Goal: Ask a question: Seek information or help from site administrators or community

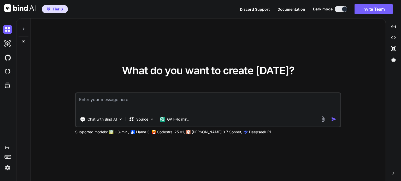
click at [5, 169] on img at bounding box center [7, 167] width 9 height 9
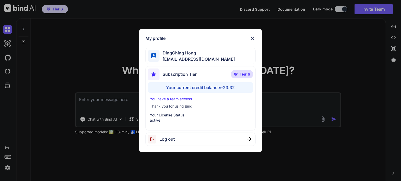
click at [54, 136] on div "My profile DingChing Hong [EMAIL_ADDRESS][DOMAIN_NAME] Subscription Tier Tier 6…" at bounding box center [200, 90] width 401 height 181
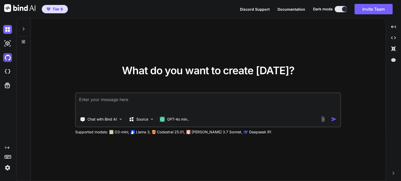
click at [9, 59] on img at bounding box center [7, 57] width 9 height 9
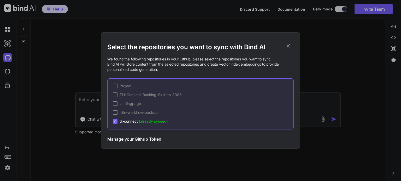
click at [141, 123] on span "(already synced)" at bounding box center [153, 121] width 29 height 4
type textarea "x"
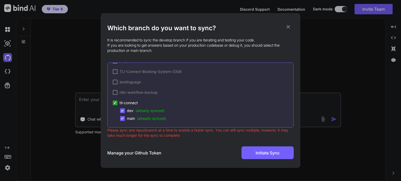
scroll to position [9, 0]
click at [288, 25] on icon at bounding box center [288, 27] width 6 height 6
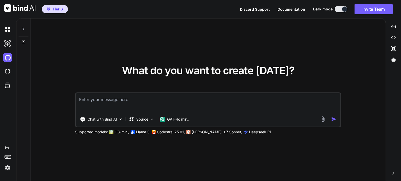
drag, startPoint x: 38, startPoint y: 131, endPoint x: 34, endPoint y: 136, distance: 5.9
click at [34, 136] on div "What do you want to create [DATE]? Chat with Bind AI Source GPT-4o min.. Suppor…" at bounding box center [208, 100] width 354 height 163
click at [7, 166] on img at bounding box center [7, 167] width 9 height 9
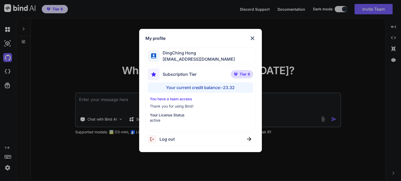
drag, startPoint x: 48, startPoint y: 134, endPoint x: 41, endPoint y: 112, distance: 23.1
click at [48, 133] on div "My profile DingChing Hong [EMAIL_ADDRESS][DOMAIN_NAME] Subscription Tier Tier 6…" at bounding box center [200, 90] width 401 height 181
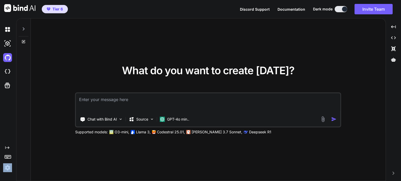
drag, startPoint x: 6, startPoint y: 88, endPoint x: 48, endPoint y: 86, distance: 42.8
click at [49, 86] on div "Created with Pixso. What do you want to create [DATE]? Chat with Bind AI Source…" at bounding box center [200, 99] width 401 height 163
click at [8, 75] on img at bounding box center [7, 71] width 9 height 9
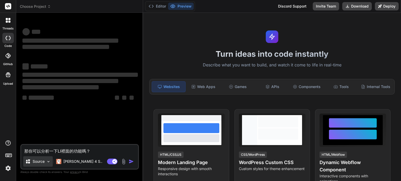
click at [39, 163] on p "Source" at bounding box center [39, 161] width 12 height 5
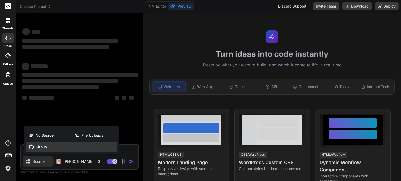
click at [41, 146] on span "Github" at bounding box center [40, 146] width 11 height 5
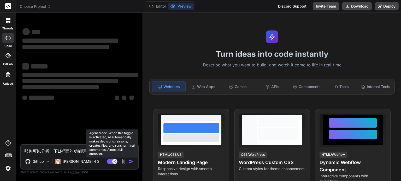
click at [108, 161] on rect at bounding box center [112, 162] width 10 height 6
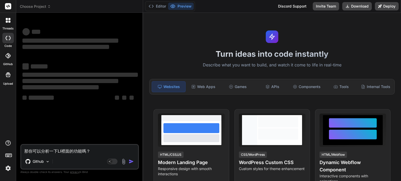
click at [60, 152] on textarea "那你可以分析一下LI裡面的功能嗎？" at bounding box center [79, 149] width 117 height 9
type textarea "x"
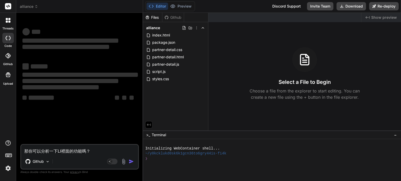
type textarea "那你可以分析一下L裡面的功能嗎？"
type textarea "x"
type textarea "那你可以分析一下裡面的功能嗎？"
type textarea "x"
type textarea "那你可以分析一下T裡面的功能嗎？"
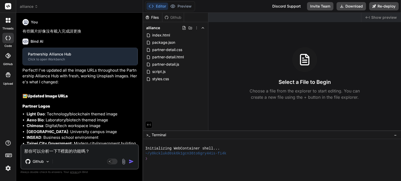
type textarea "x"
type textarea "那你可以分析一下TL裡面的功能嗎？"
type textarea "x"
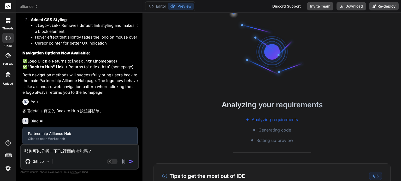
type textarea "那你可以分析一下TLI裡面的功能嗎？"
type textarea "x"
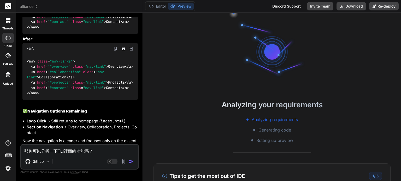
scroll to position [953, 0]
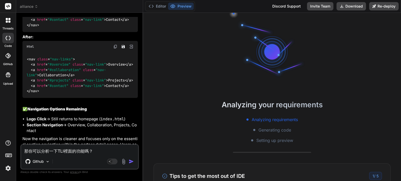
type textarea "那你可以分析一下TLI 裡面的功能嗎？"
type textarea "x"
type textarea "那你可以分析一下TLI C裡面的功能嗎？"
type textarea "x"
type textarea "那你可以分析一下TLI Cㄟ裡面的功能嗎？"
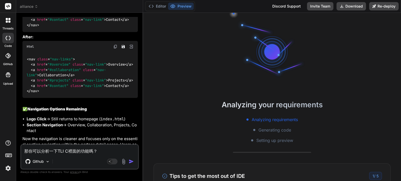
type textarea "x"
type textarea "那你可以分析一下TLI Cㄙㄟ裡面的功能嗎？"
type textarea "x"
type textarea "那你可以分析一下TLI C裡面的功能嗎？"
type textarea "x"
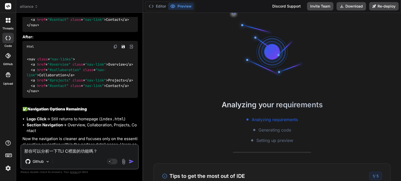
type textarea "那你可以分析一下TLI Co裡面的功能嗎？"
type textarea "x"
type textarea "那你可以分析一下TLI Con裡面的功能嗎？"
type textarea "x"
type textarea "那你可以分析一下TLI Conn裡面的功能嗎？"
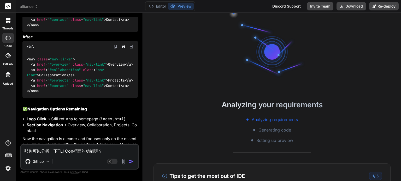
type textarea "x"
type textarea "那你可以分析一下TLI Conne裡面的功能嗎？"
type textarea "x"
type textarea "那你可以分析一下TLI Connec裡面的功能嗎？"
type textarea "x"
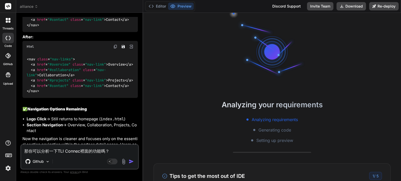
type textarea "那你可以分析一下TLI Connect裡面的功能嗎？"
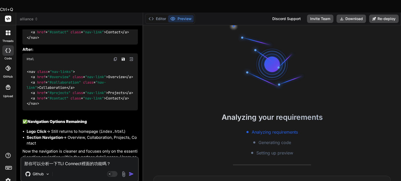
type textarea "x"
type textarea "那你可以分析一下TLI Connect裡面的功能嗎？"
click at [32, 16] on span "alliance" at bounding box center [29, 18] width 18 height 5
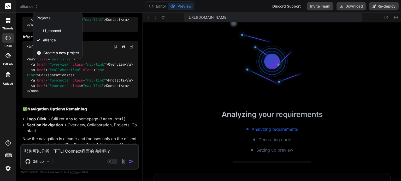
scroll to position [200, 0]
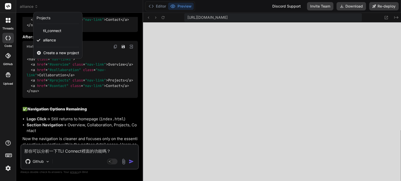
click at [110, 149] on div at bounding box center [200, 90] width 401 height 181
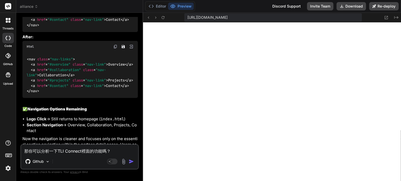
click at [123, 150] on textarea "那你可以分析一下TLI Connect裡面的功能嗎？" at bounding box center [79, 149] width 117 height 9
type textarea "x"
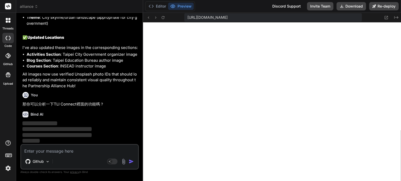
scroll to position [1320, 0]
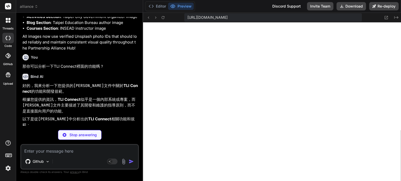
type textarea "x"
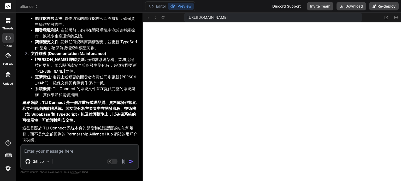
scroll to position [1582, 0]
click at [52, 108] on strong "總結來說，TLI Connect 是一個注重程式碼品質、資料庫操作規範和文件同步的軟體系統。其功能分析主要集中在開發流程、技術棧（如 Supabase 和 T…" at bounding box center [79, 111] width 114 height 23
click at [74, 119] on strong "總結來說，TLI Connect 是一個注重程式碼品質、資料庫操作規範和文件同步的軟體系統。其功能分析主要集中在開發流程、技術棧（如 Supabase 和 T…" at bounding box center [79, 111] width 114 height 23
click at [94, 135] on p "這些是關於 TLI Connect 系統本身的開發和維護層面的功能和規範，而不是您之前提到的 Partnership Alliance Hub 網站的用戶介面…" at bounding box center [79, 134] width 115 height 18
click at [96, 126] on p "這些是關於 TLI Connect 系統本身的開發和維護層面的功能和規範，而不是您之前提到的 Partnership Alliance Hub 網站的用戶介面…" at bounding box center [79, 134] width 115 height 18
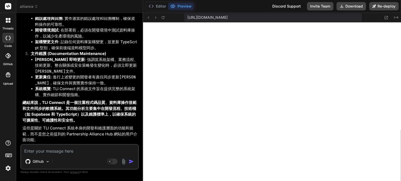
click at [86, 152] on textarea at bounding box center [79, 149] width 117 height 9
type textarea "f"
type textarea "x"
type textarea "ㄑ"
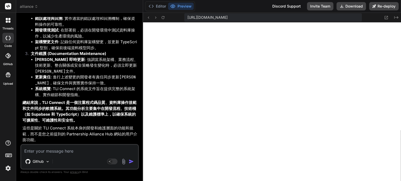
type textarea "x"
type textarea "ㄑㄧ"
type textarea "x"
type textarea "ㄑㄧㄥ"
type textarea "x"
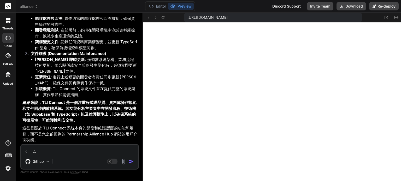
type textarea "請"
type textarea "x"
type textarea "請ㄨ"
type textarea "x"
type textarea "請ㄨㄣ"
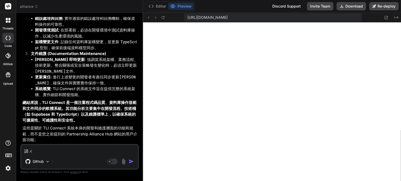
type textarea "x"
type textarea "請問"
type textarea "x"
type textarea "請問ㄧ"
type textarea "x"
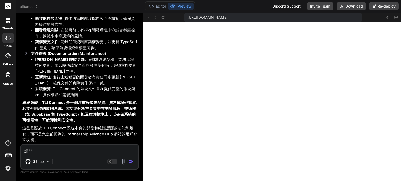
type textarea "請問一"
type textarea "x"
type textarea "請問一ㄧ"
type textarea "x"
type textarea "請問一ㄒㄧ"
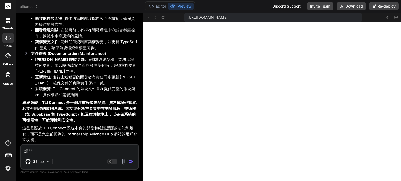
type textarea "x"
type textarea "請問一ㄒㄧㄚ"
type textarea "x"
type textarea "請問一下"
type textarea "x"
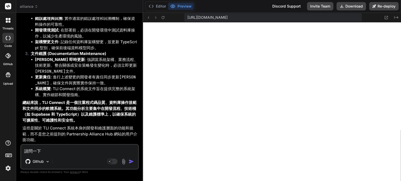
type textarea "請問一下ㄖ"
type textarea "x"
type textarea "請問一下ㄖㄨ"
type textarea "x"
type textarea "請問一下如"
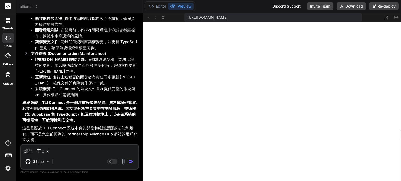
type textarea "x"
type textarea "請問一下如ㄨ"
type textarea "x"
type textarea "請問一下如ㄍㄨ"
type textarea "x"
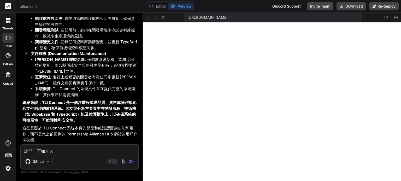
type textarea "請問一下如ㄍㄨㄛ"
type textarea "x"
type textarea "請問一下如果"
type textarea "x"
type textarea "請問一下如果ㄨ"
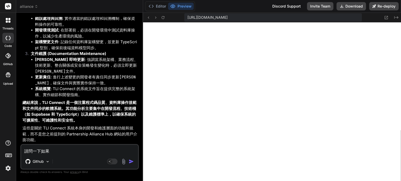
type textarea "x"
type textarea "請問一下如果ㄨㄛ"
type textarea "x"
type textarea "請問一下如果我"
type textarea "x"
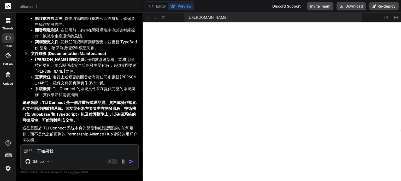
type textarea "請問一下如果我ㄒ"
type textarea "x"
type textarea "請問一下如果我ㄒㄩ"
type textarea "x"
type textarea "請問一下如果我需"
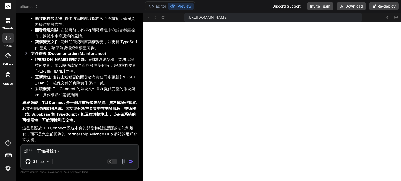
type textarea "x"
type textarea "請問一下如果我需ㄧ"
type textarea "x"
type textarea "請問一下如果我需ㄧㄠ"
type textarea "x"
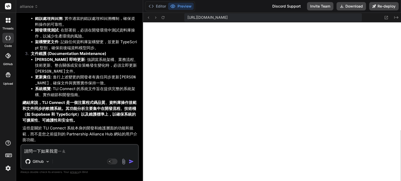
type textarea "請問一下如果我需要"
type textarea "x"
type textarea "請問一下如果我需要ㄓ"
type textarea "x"
type textarea "請問一下如果我需要ㄓㄤ"
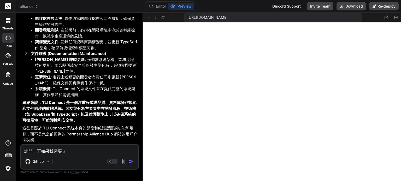
type textarea "x"
type textarea "請問一下如果我需要長"
type textarea "x"
type textarea "請問一下如果我需要長ㄨ"
type textarea "x"
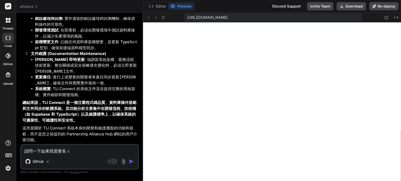
type textarea "請問一下如果我需要長ㄨㄛ"
type textarea "x"
type textarea "請問一下如果我需要掌握"
type textarea "x"
type textarea "請問一下如果我需要掌"
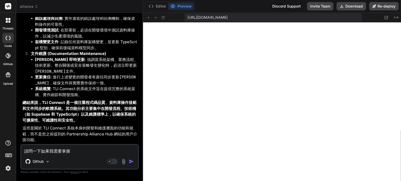
type textarea "x"
type textarea "請問一下如果我需要"
type textarea "x"
type textarea "請問一下如果我需要ㄧ"
type textarea "x"
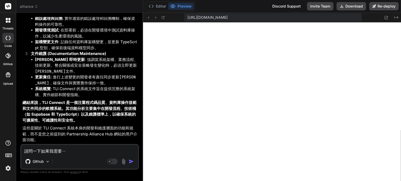
type textarea "請問一下如果我需要ㄧㄡ"
type textarea "x"
type textarea "請問一下如果我需要有"
type textarea "x"
type textarea "請問一下如果我需要有ㄏ"
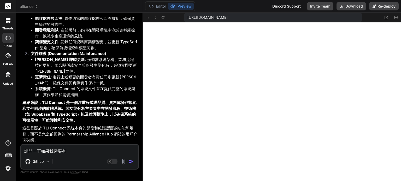
type textarea "x"
type textarea "請問一下如果我需要有ㄏㄠ"
type textarea "x"
type textarea "請問一下如果我需要有好"
type textarea "x"
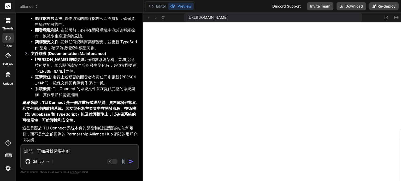
type textarea "請問一下如果我需要有好ㄧ"
type textarea "x"
type textarea "請問一下如果我需要有好ㄧㄡ"
type textarea "x"
type textarea "請問一下如果我需要有好有"
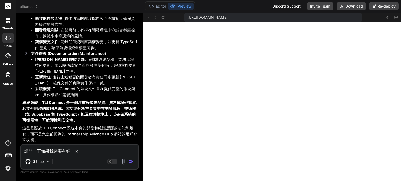
type textarea "x"
type textarea "請問一下如果我需要有好"
type textarea "x"
type textarea "請問一下如果我需要有"
type textarea "x"
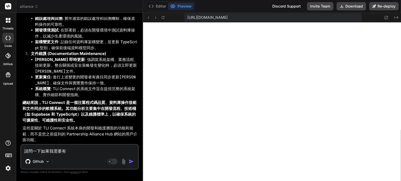
type textarea "請問一下如果我需要"
type textarea "x"
type textarea "請問一下如果我需"
type textarea "x"
type textarea "請問一下如果我"
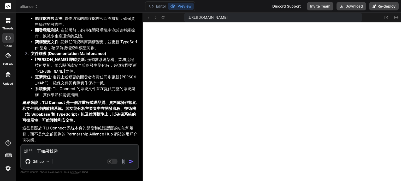
type textarea "x"
type textarea "請問一下如果"
type textarea "x"
type textarea "請問一下如"
type textarea "x"
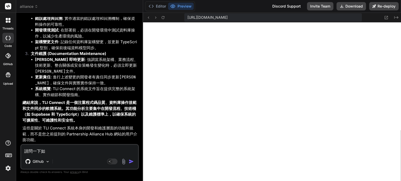
type textarea "請問一下"
type textarea "x"
type textarea "請問一"
type textarea "x"
type textarea "請問"
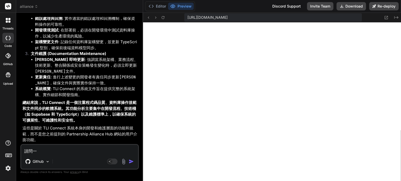
type textarea "x"
type textarea "請"
type textarea "x"
click at [30, 5] on span "alliance" at bounding box center [29, 6] width 18 height 5
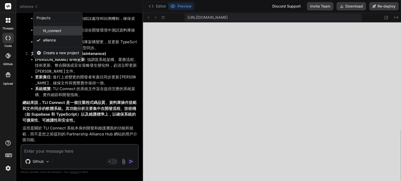
click at [44, 32] on span "tli_connect" at bounding box center [52, 30] width 18 height 5
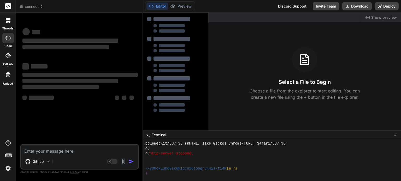
scroll to position [225, 0]
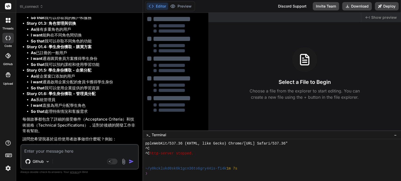
type textarea "x"
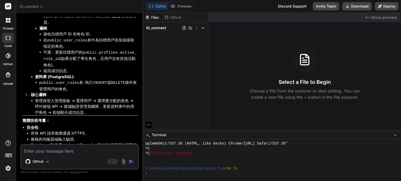
scroll to position [2584, 0]
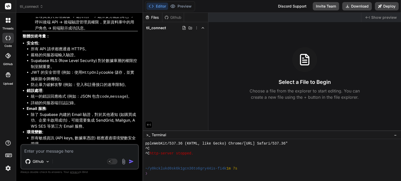
click at [68, 150] on textarea at bounding box center [79, 149] width 117 height 9
type textarea "ㄖ"
type textarea "x"
type textarea "ㄖㄨ"
type textarea "x"
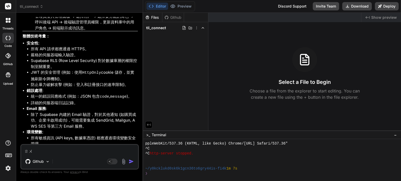
type textarea "如"
type textarea "x"
type textarea "如ㄨ"
type textarea "x"
type textarea "如ㄨㄛ"
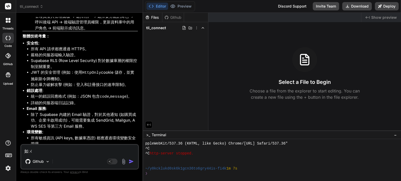
type textarea "x"
type textarea "如ㄍㄨㄛ"
type textarea "x"
type textarea "如果"
type textarea "x"
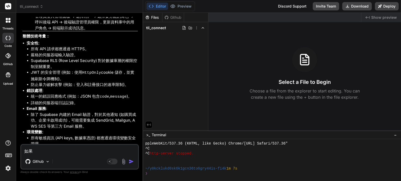
type textarea "如果ㄨ"
type textarea "x"
type textarea "如果ㄨㄛ"
type textarea "x"
type textarea "如果我"
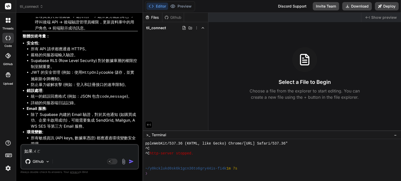
type textarea "x"
type textarea "如果我ㄒㄩ"
type textarea "x"
type textarea "如果我需"
type textarea "x"
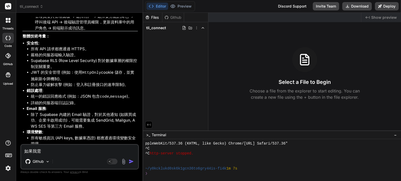
type textarea "如果我需ㄧ"
type textarea "x"
type textarea "如果我需ㄧㄠ"
type textarea "x"
type textarea "如果我需要"
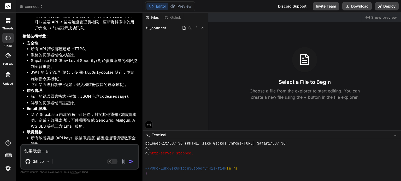
type textarea "x"
type textarea "如果我需要ㄕ"
type textarea "x"
type textarea "如果我需要ㄕㄜ"
type textarea "x"
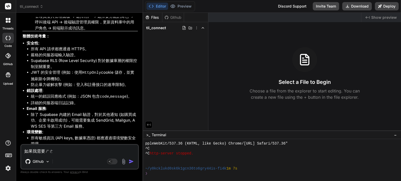
type textarea "如果我需要設"
type textarea "x"
type textarea "如果我需要設ㄧ"
type textarea "x"
type textarea "如果我需要設ㄐㄧ"
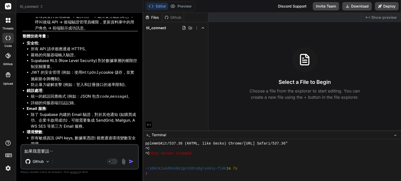
type textarea "x"
type textarea "如果我需要設計"
type textarea "x"
type textarea "如果我需要設計ㄧ"
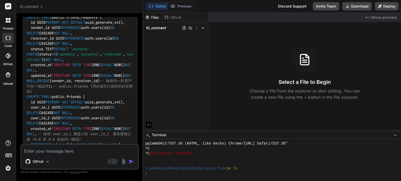
scroll to position [3077, 0]
